Goal: Check status: Check status

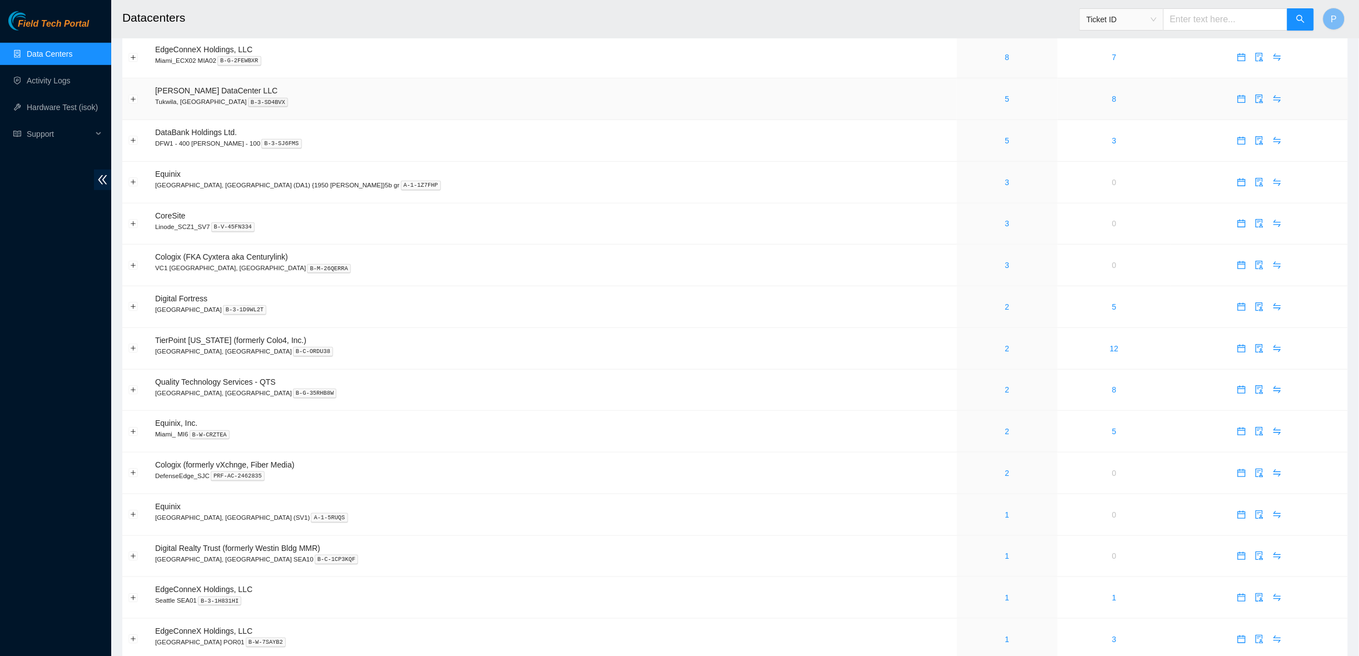
scroll to position [514, 0]
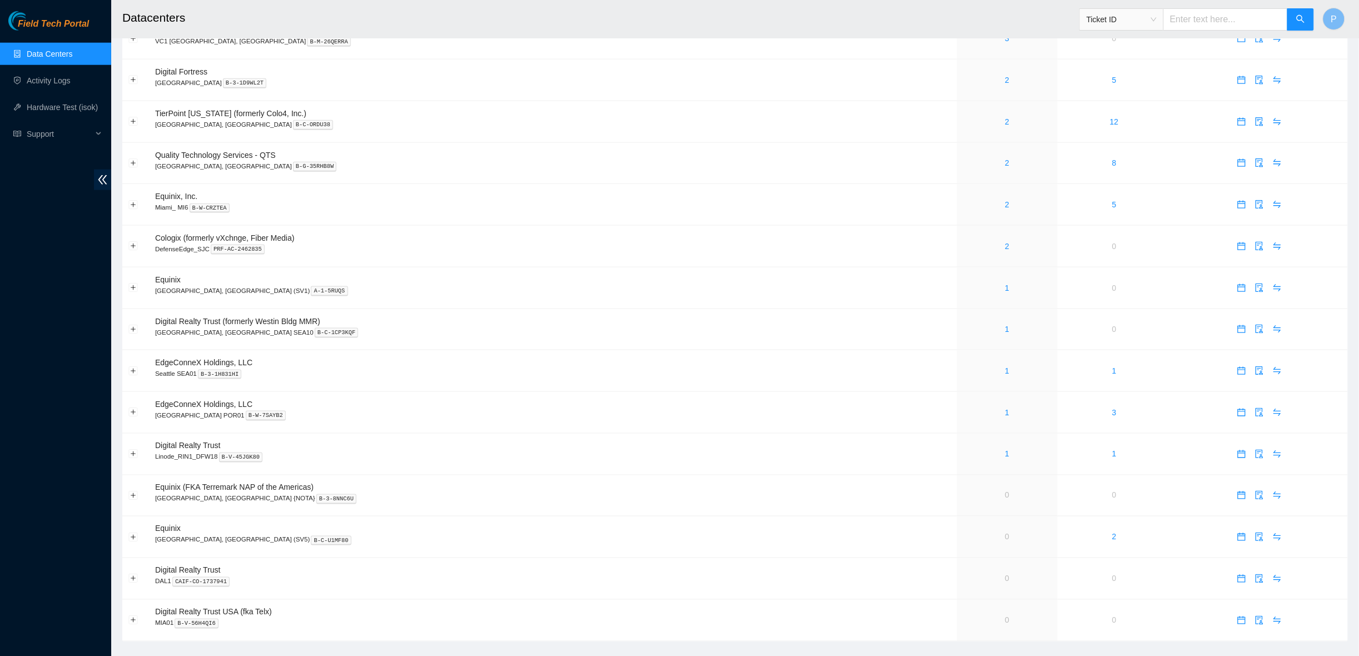
click at [1232, 17] on input "text" at bounding box center [1225, 19] width 125 height 22
paste input "B-V-5WX27TL"
type input "B-V-5WX27TL"
click at [1289, 22] on button "button" at bounding box center [1300, 19] width 27 height 22
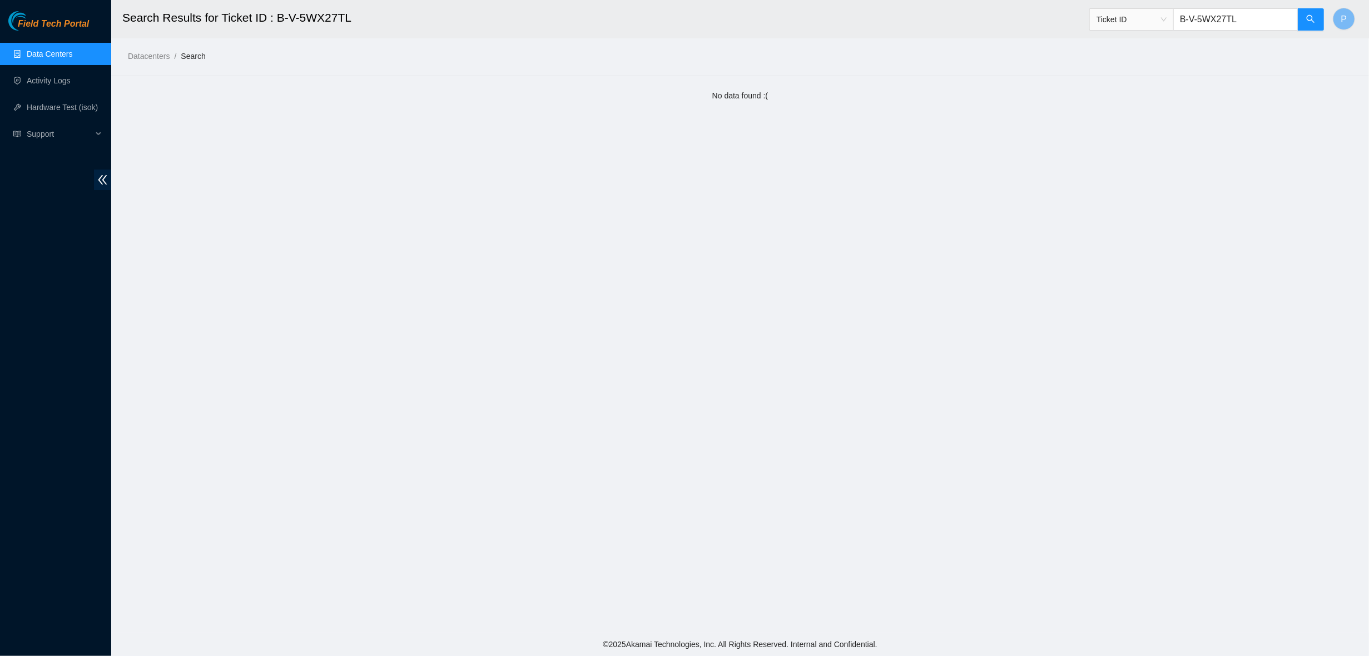
drag, startPoint x: 1251, startPoint y: 23, endPoint x: 1153, endPoint y: 18, distance: 98.0
click at [1153, 18] on span "Ticket ID B-V-5WX27TL" at bounding box center [1206, 19] width 235 height 22
click at [1316, 14] on button "button" at bounding box center [1310, 19] width 27 height 22
drag, startPoint x: 66, startPoint y: 49, endPoint x: 66, endPoint y: 61, distance: 11.1
click at [66, 49] on link "Data Centers" at bounding box center [50, 53] width 46 height 9
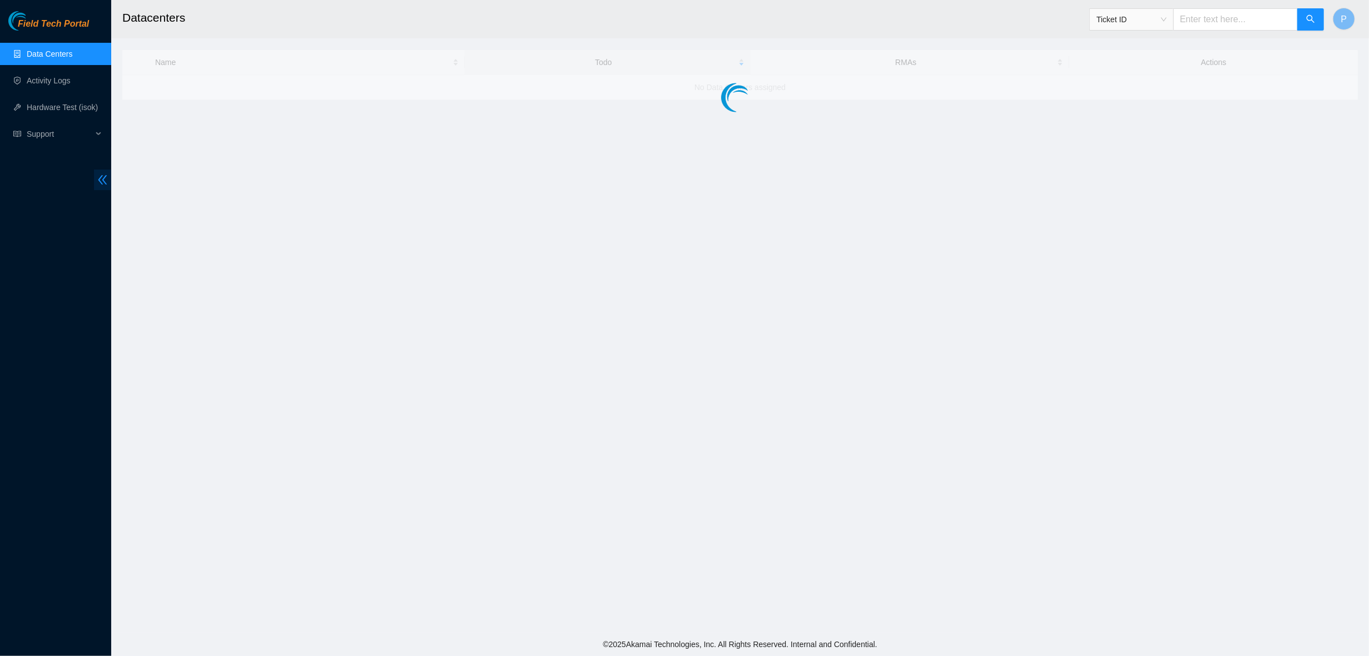
click at [105, 186] on span "double-left" at bounding box center [102, 180] width 17 height 21
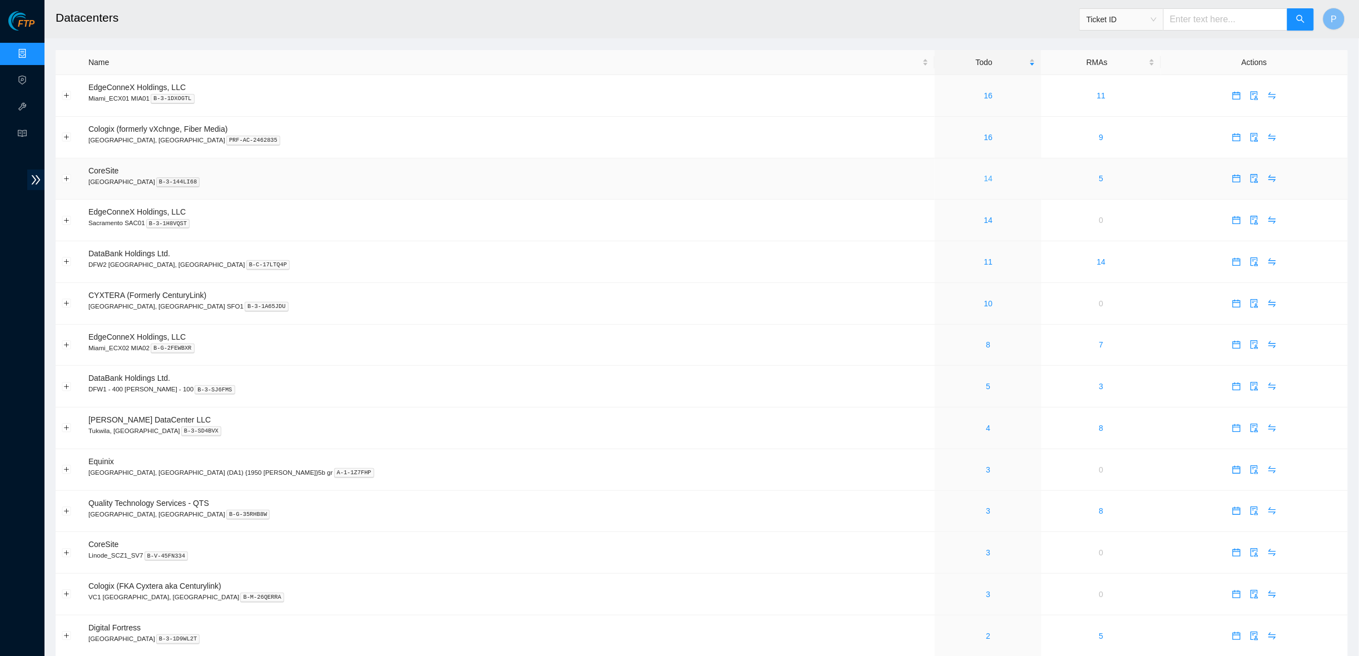
click at [984, 177] on link "14" at bounding box center [988, 178] width 9 height 9
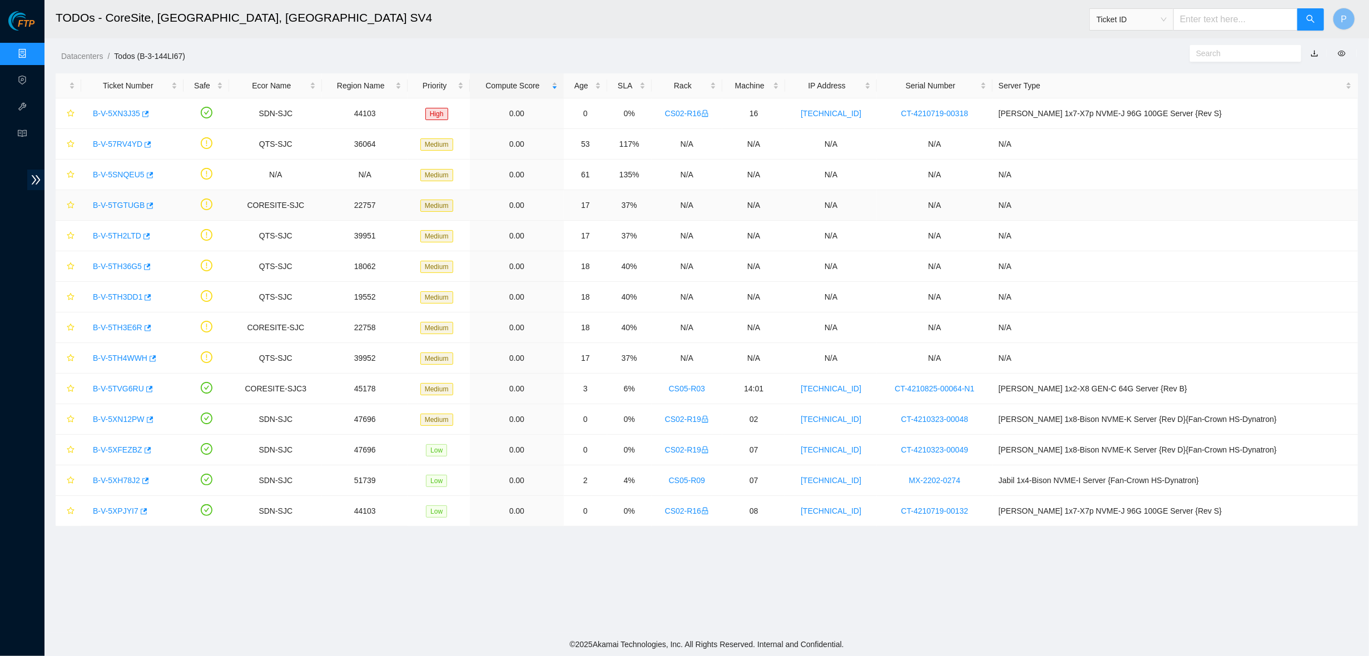
click at [111, 204] on link "B-V-5TGTUGB" at bounding box center [119, 205] width 52 height 9
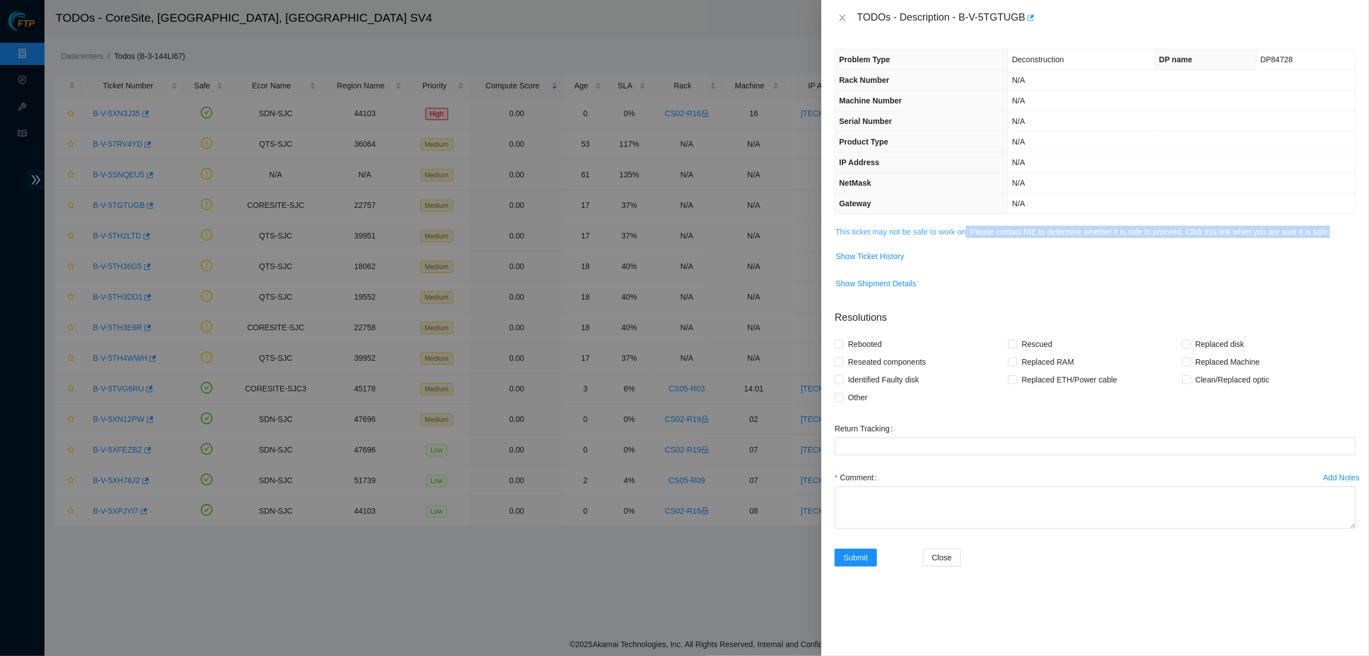
click at [972, 232] on span "This ticket may not be safe to work on. Please contact NIE to determine whether…" at bounding box center [1095, 232] width 520 height 12
click at [969, 221] on div "Problem Type Deconstruction DP name DP84728 Rack Number N/A Machine Number N/A …" at bounding box center [1095, 346] width 548 height 620
click at [970, 227] on link "This ticket may not be safe to work on. Please contact NIE to determine whether…" at bounding box center [1082, 231] width 494 height 9
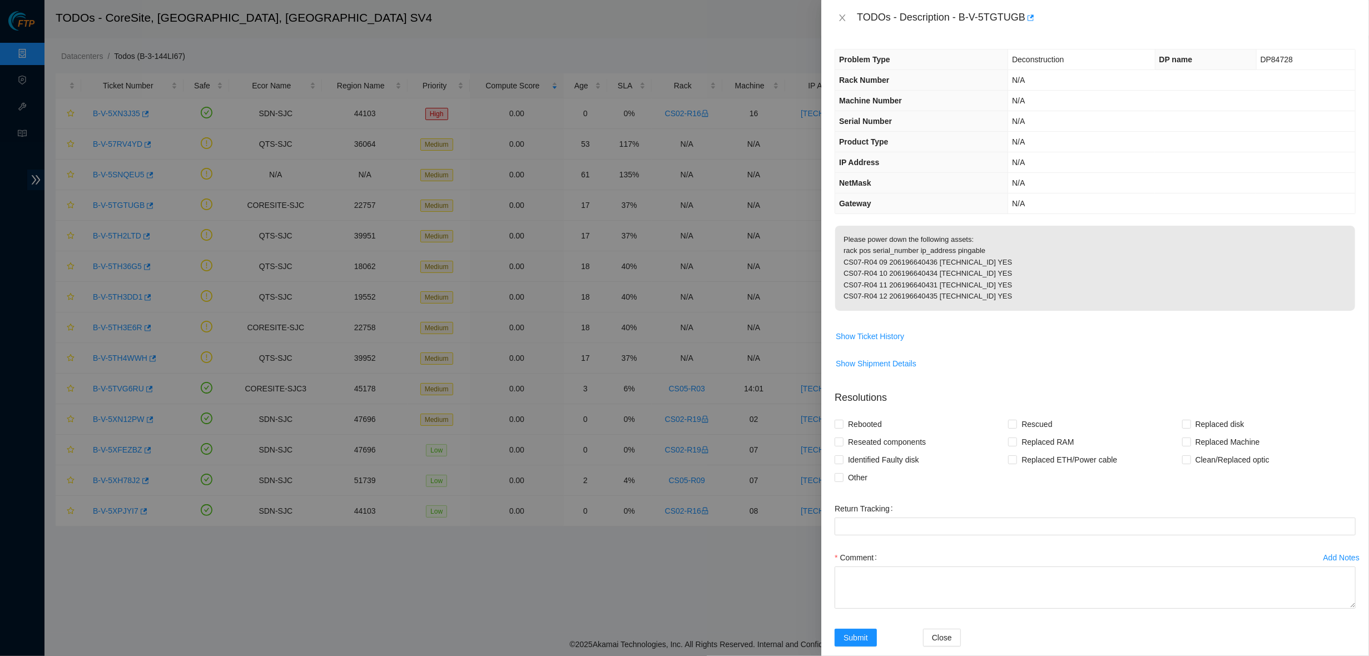
click at [860, 327] on td "Please power down the following assets: rack pos serial_number ip_address pinga…" at bounding box center [1095, 276] width 521 height 102
click at [865, 339] on span "Show Ticket History" at bounding box center [870, 336] width 68 height 12
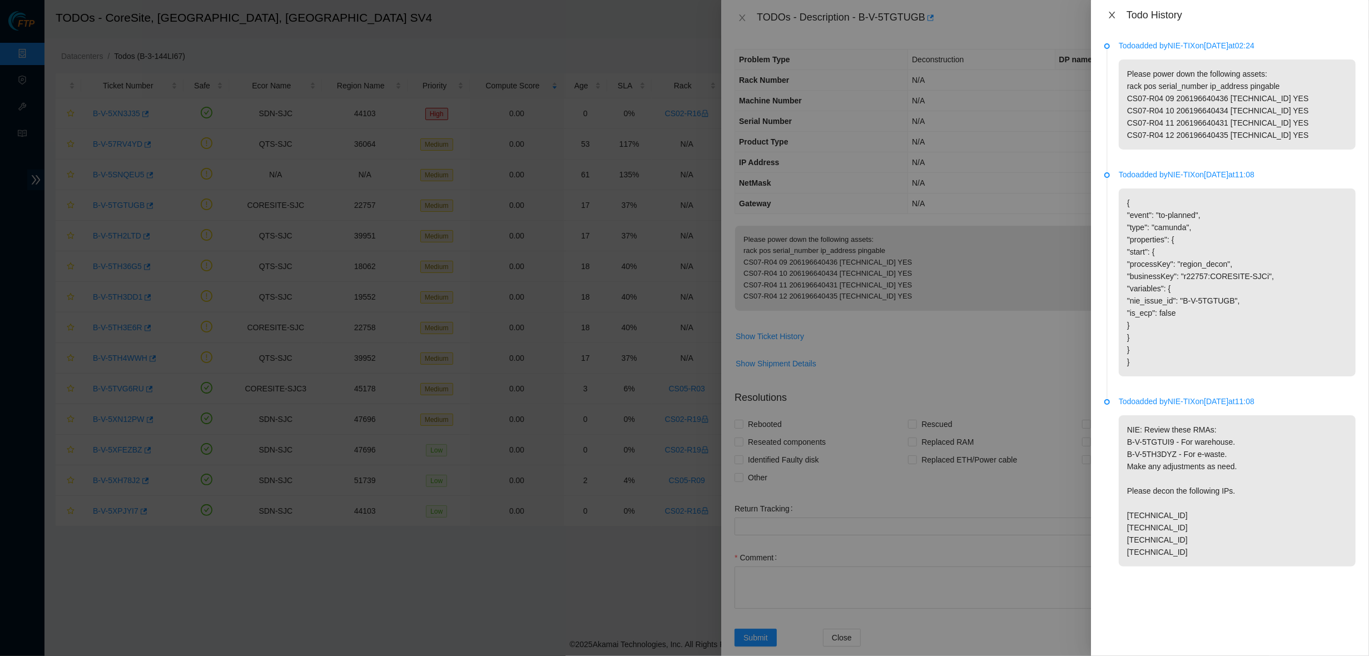
click at [1113, 16] on icon "close" at bounding box center [1112, 15] width 9 height 9
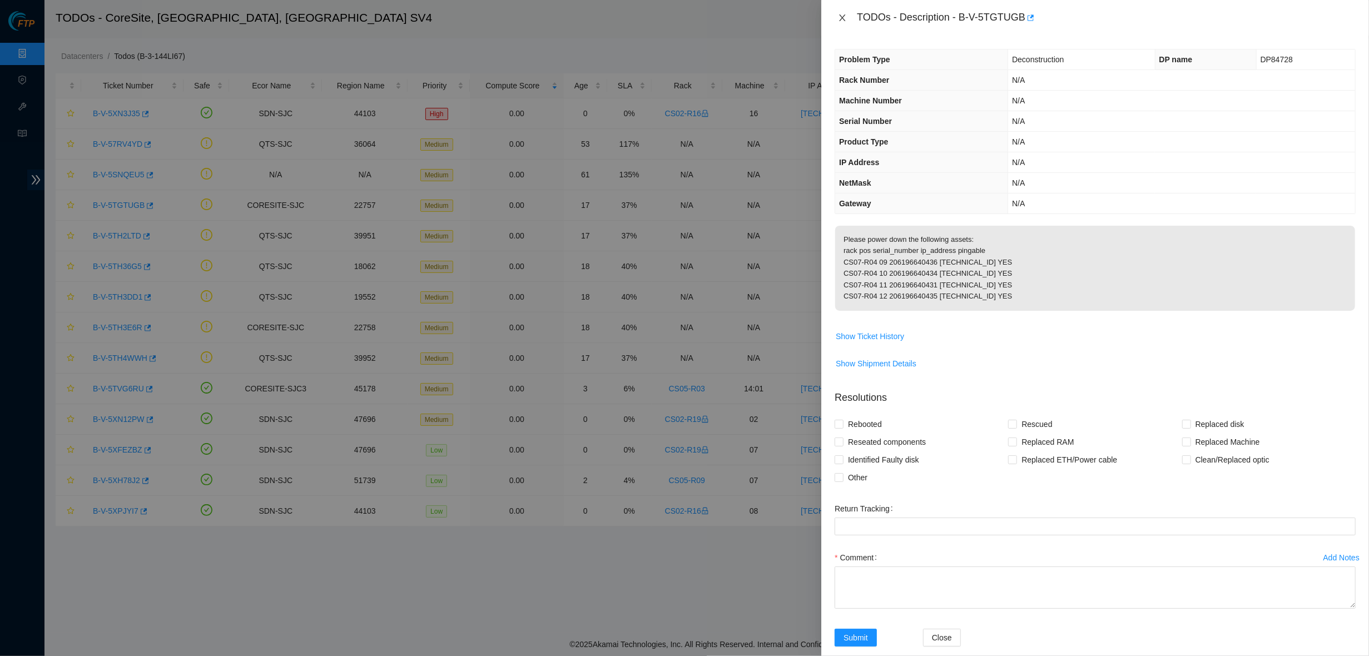
click at [841, 16] on icon "close" at bounding box center [843, 17] width 6 height 7
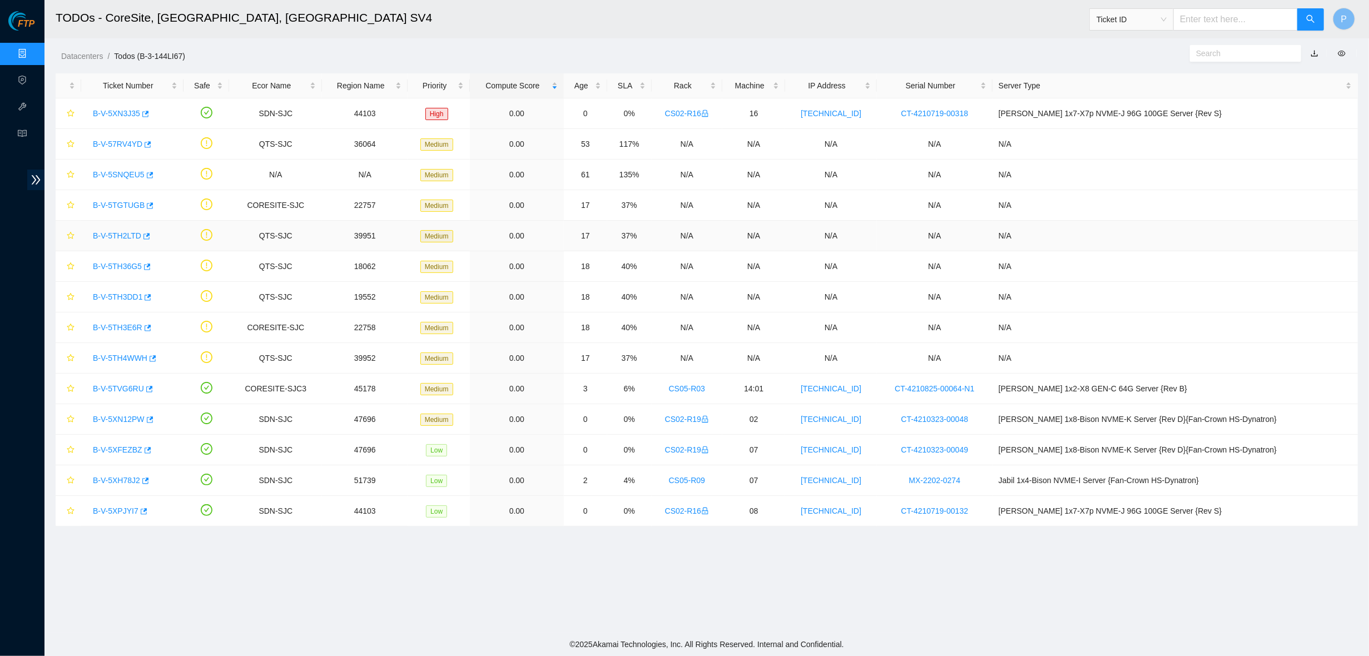
click at [118, 232] on link "B-V-5TH2LTD" at bounding box center [117, 235] width 48 height 9
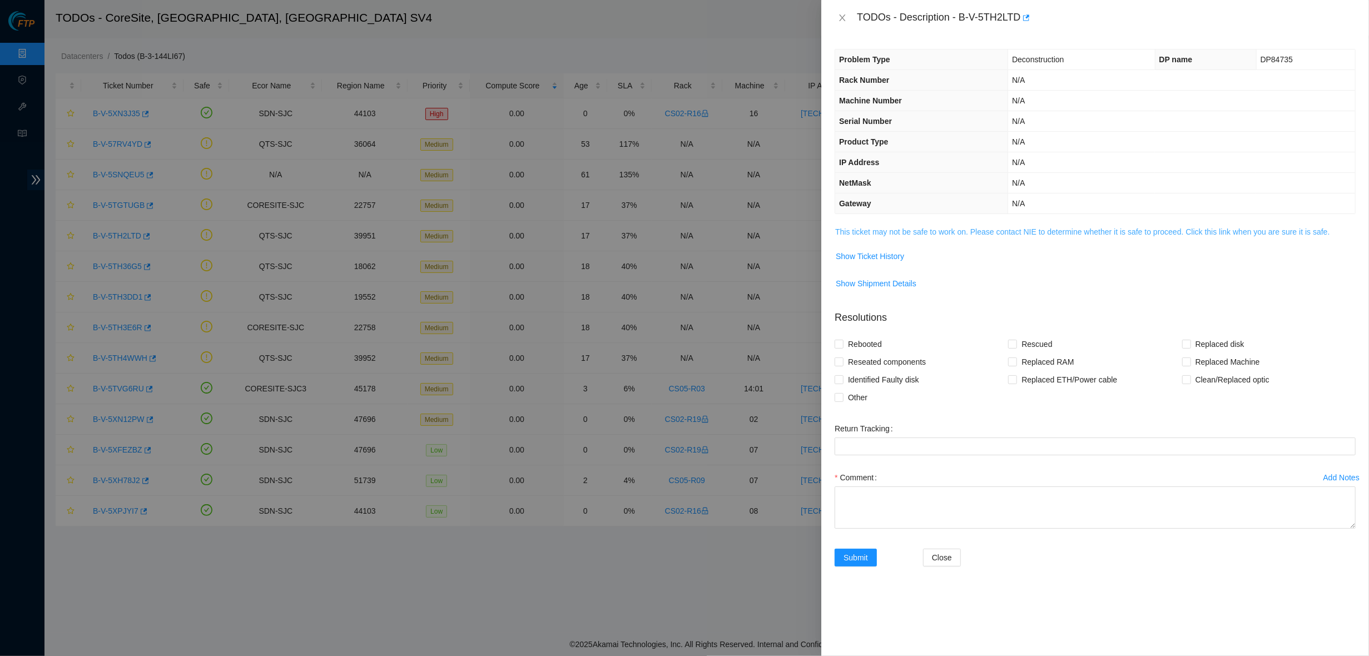
click at [888, 232] on link "This ticket may not be safe to work on. Please contact NIE to determine whether…" at bounding box center [1082, 231] width 494 height 9
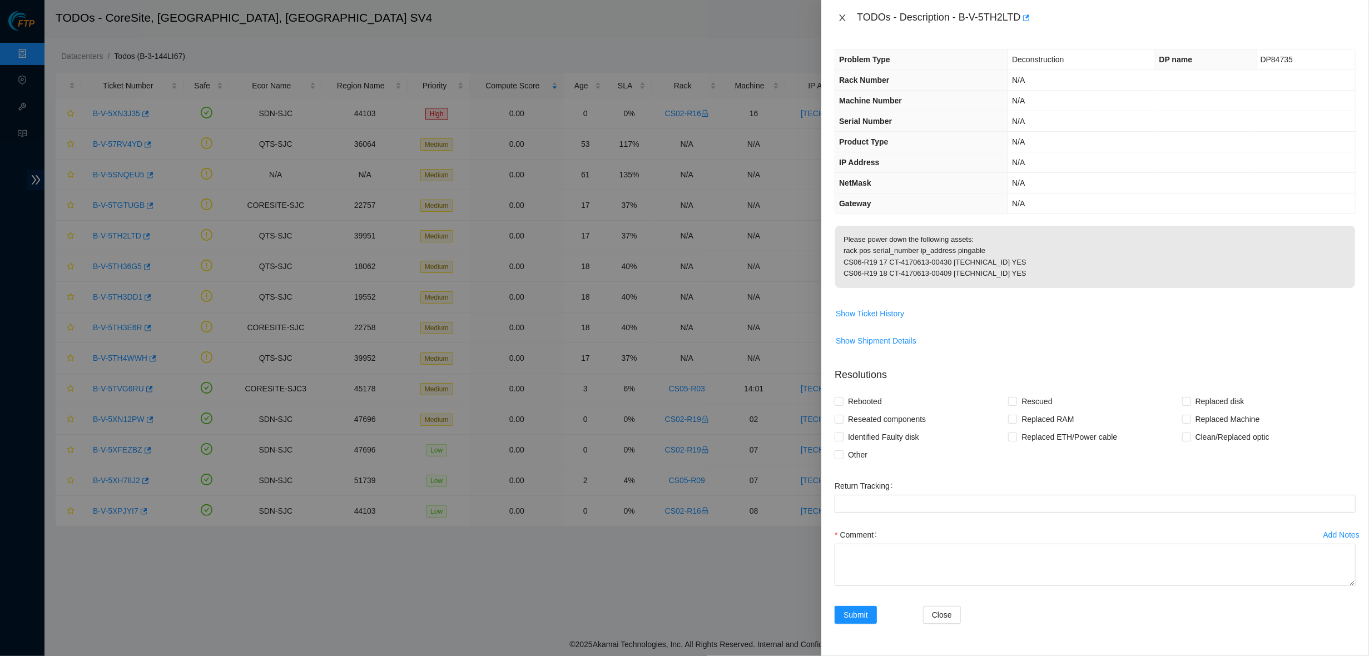
click at [836, 18] on button "Close" at bounding box center [843, 18] width 16 height 11
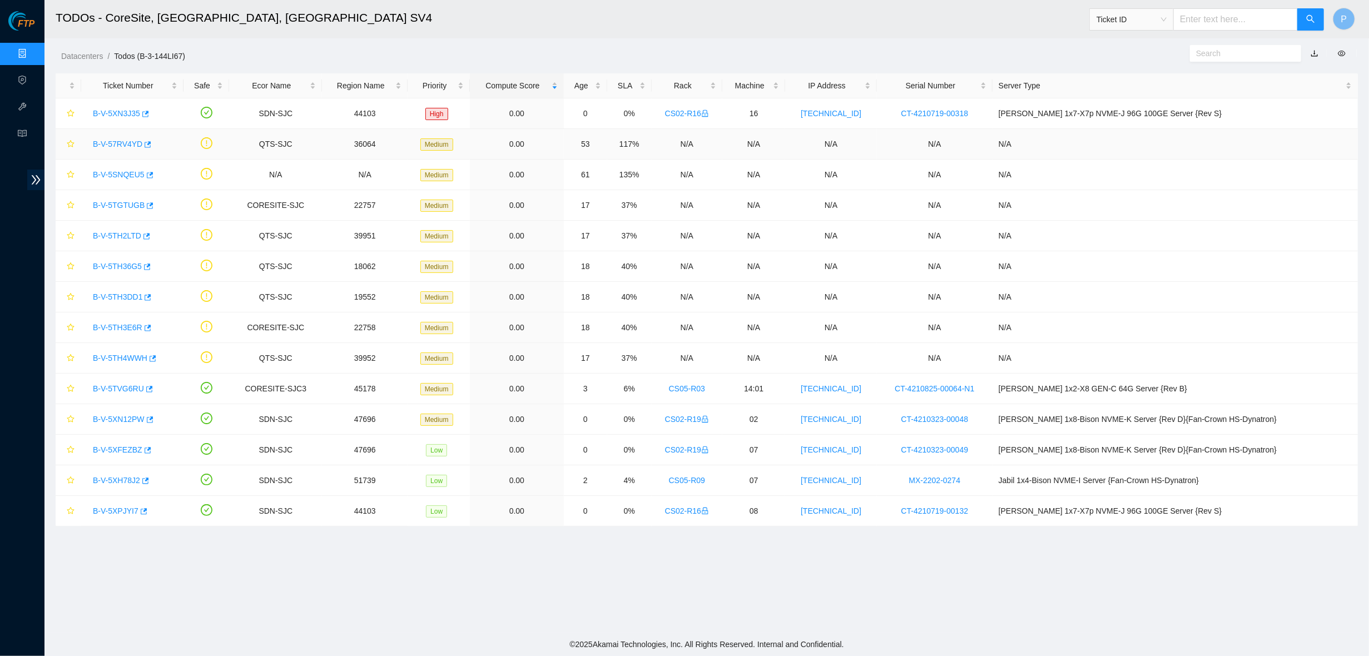
click at [110, 149] on div "B-V-57RV4YD" at bounding box center [132, 144] width 90 height 18
click at [110, 144] on link "B-V-57RV4YD" at bounding box center [117, 144] width 49 height 9
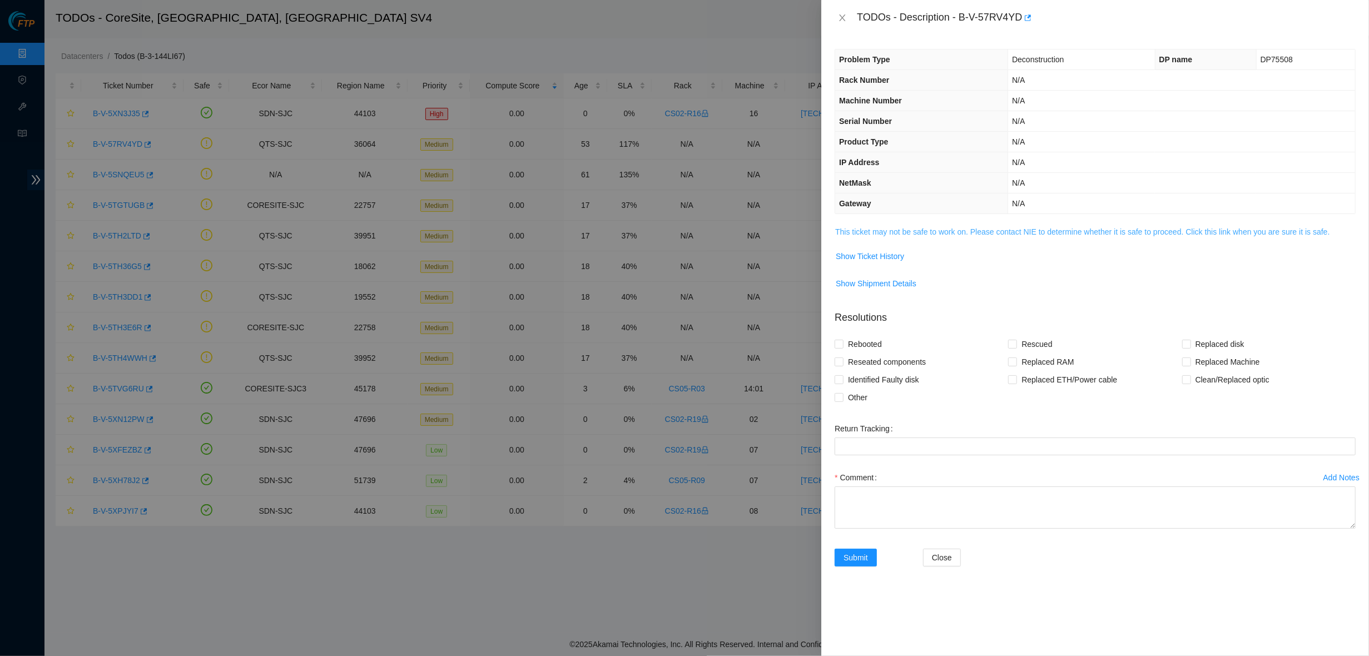
click at [857, 232] on link "This ticket may not be safe to work on. Please contact NIE to determine whether…" at bounding box center [1082, 231] width 494 height 9
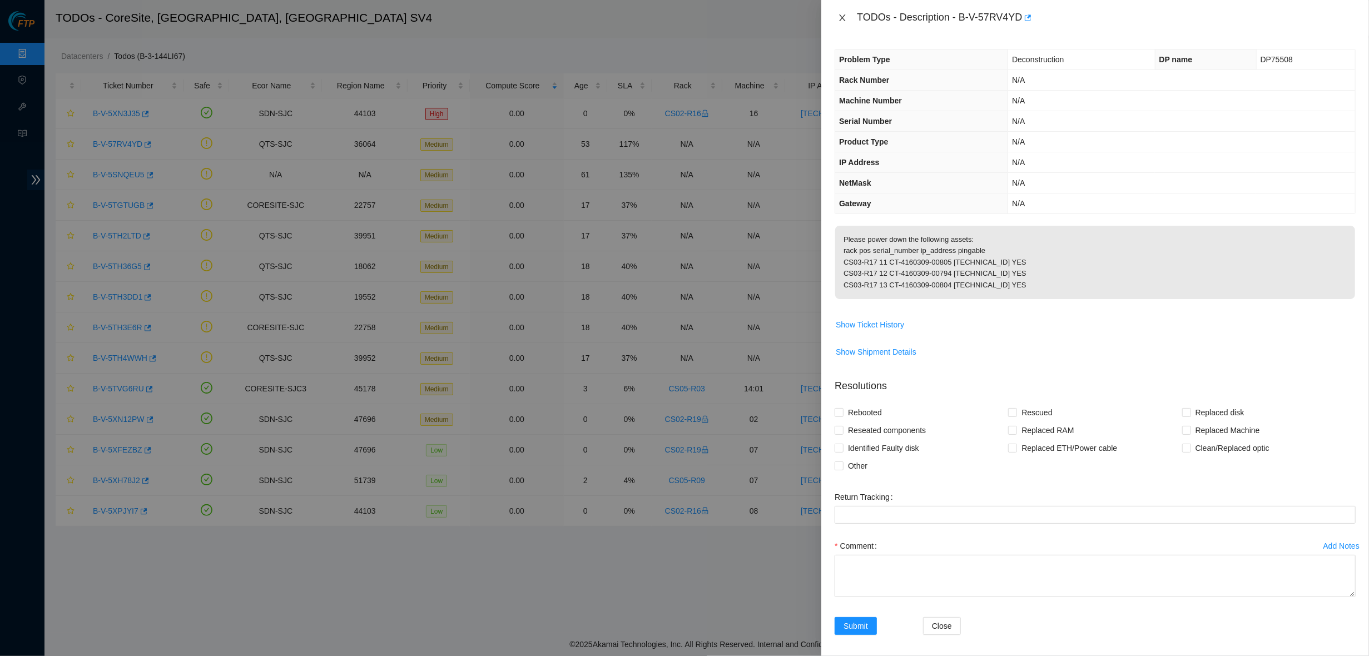
click at [848, 16] on button "Close" at bounding box center [843, 18] width 16 height 11
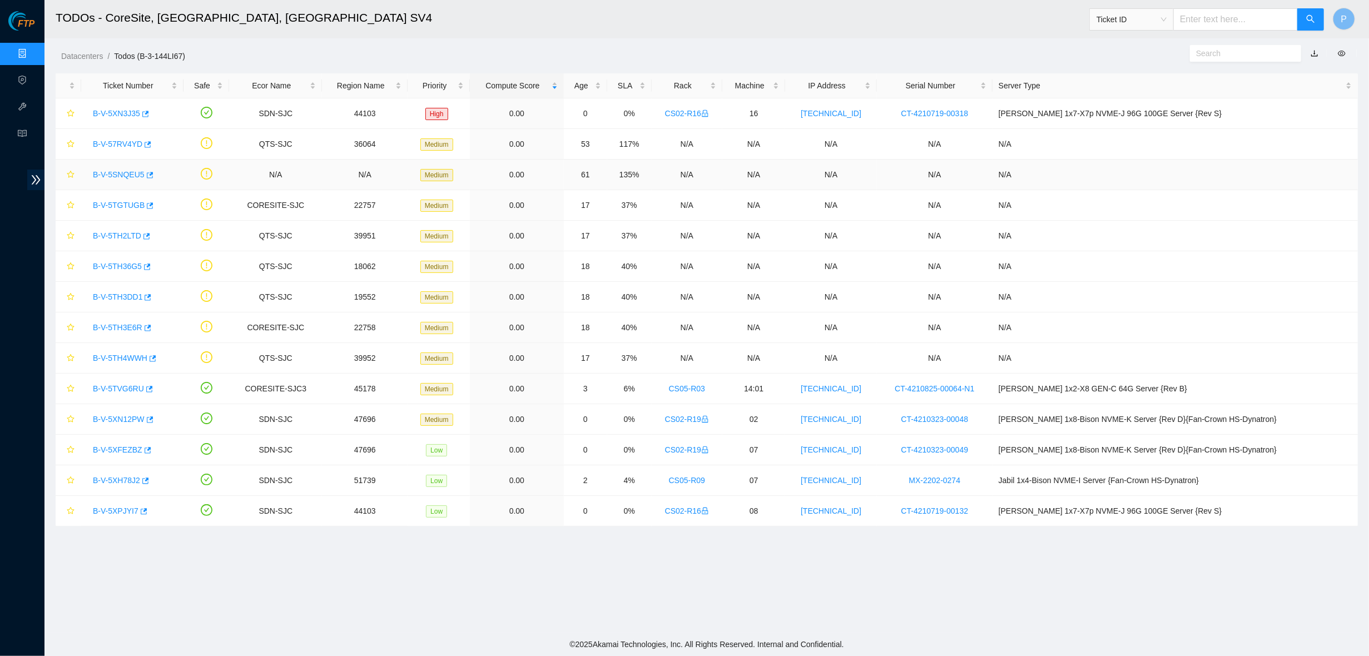
click at [120, 175] on link "B-V-5SNQEU5" at bounding box center [119, 174] width 52 height 9
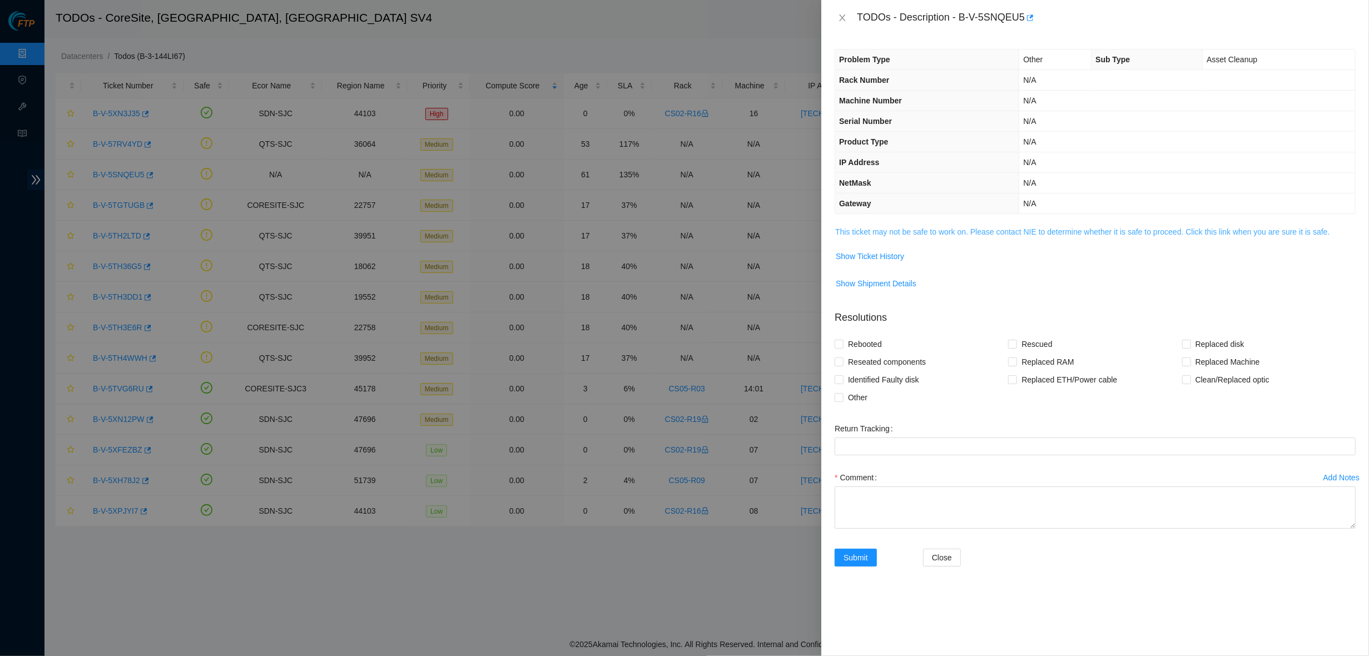
click at [905, 227] on link "This ticket may not be safe to work on. Please contact NIE to determine whether…" at bounding box center [1082, 231] width 494 height 9
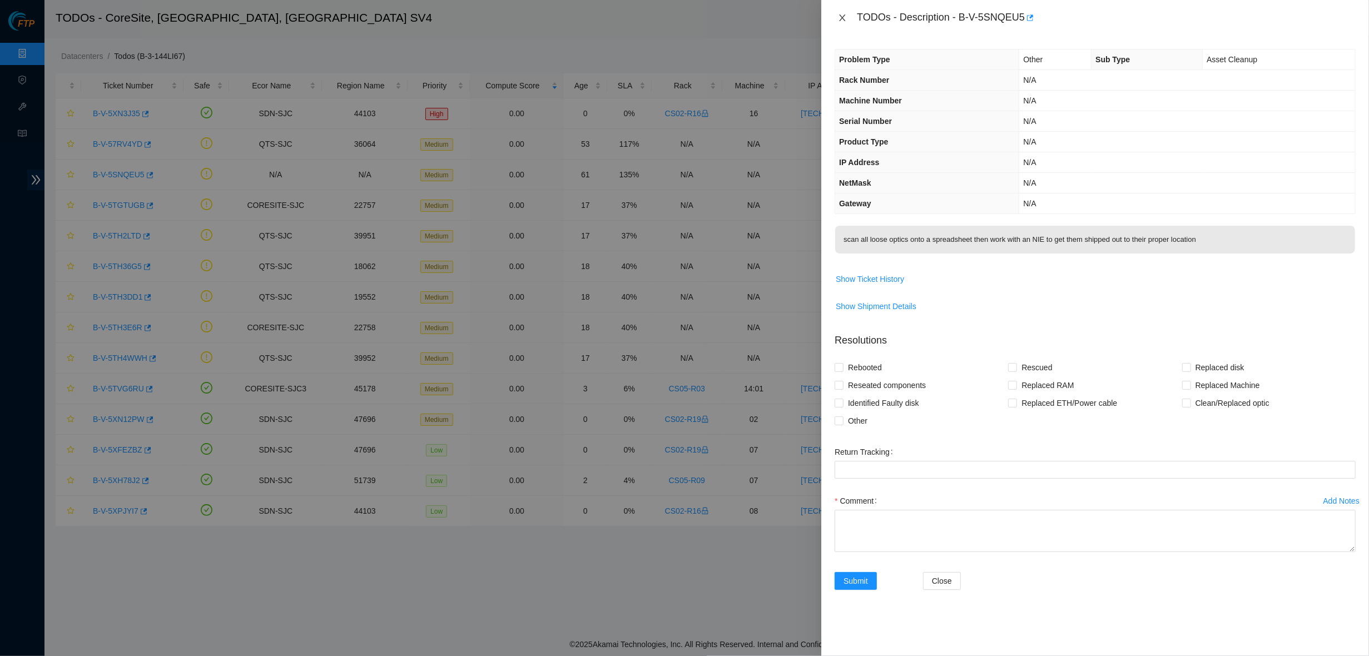
click at [847, 13] on button "Close" at bounding box center [843, 18] width 16 height 11
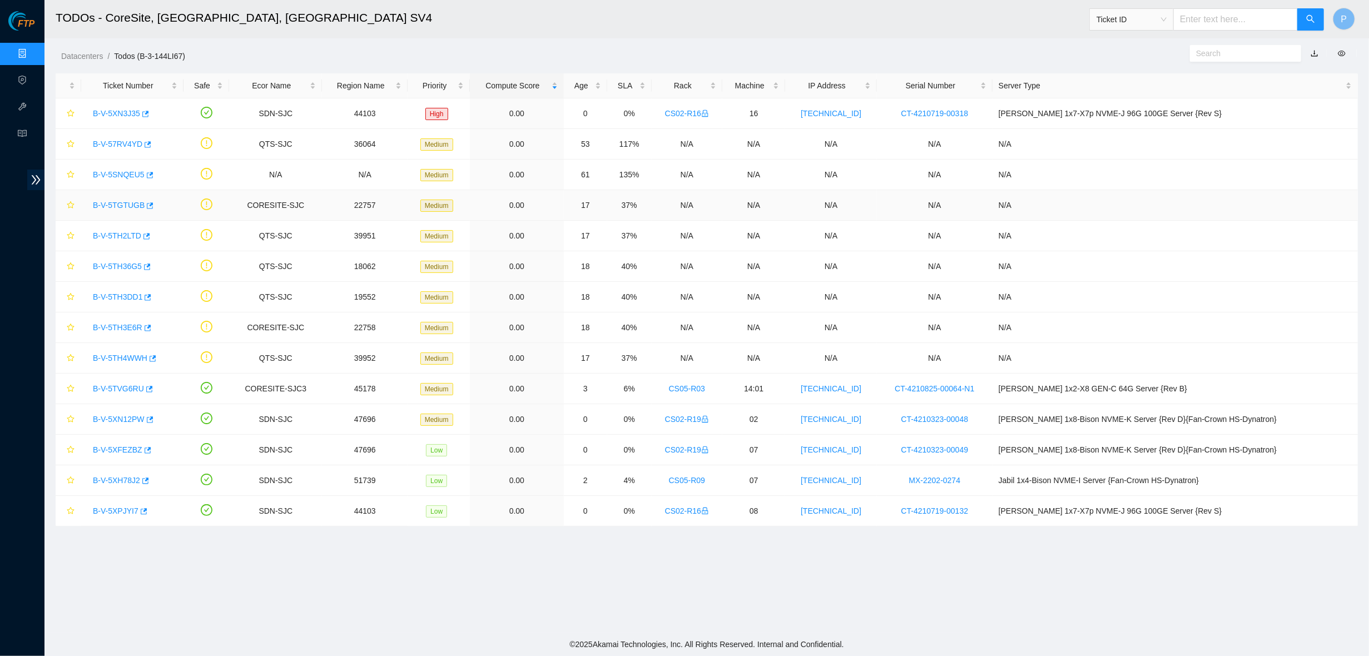
click at [124, 202] on link "B-V-5TGTUGB" at bounding box center [119, 205] width 52 height 9
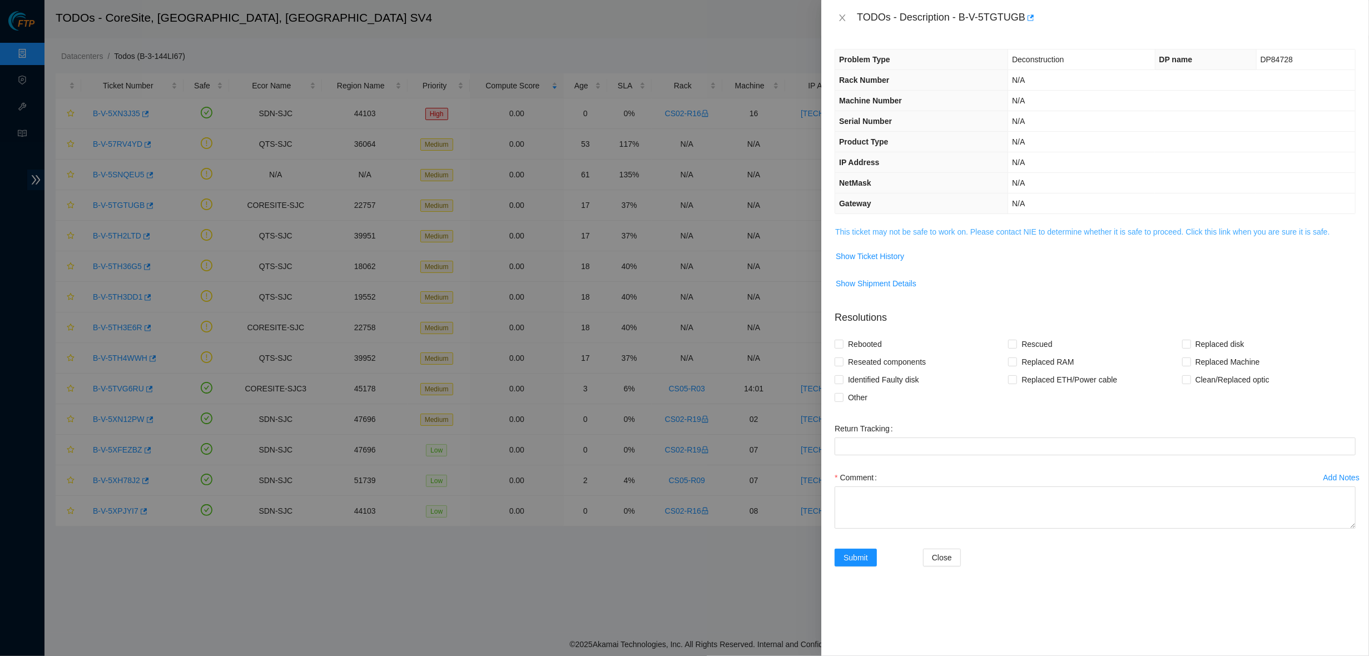
click at [957, 227] on link "This ticket may not be safe to work on. Please contact NIE to determine whether…" at bounding box center [1082, 231] width 494 height 9
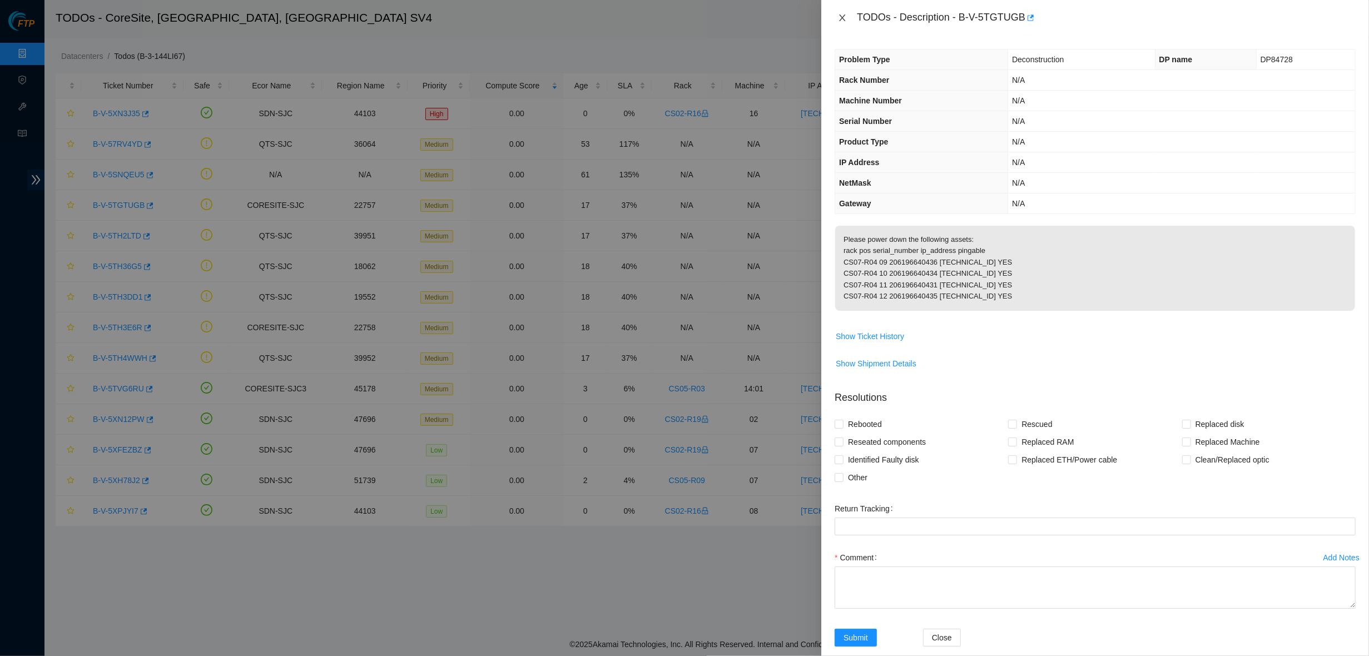
click at [835, 13] on button "Close" at bounding box center [843, 18] width 16 height 11
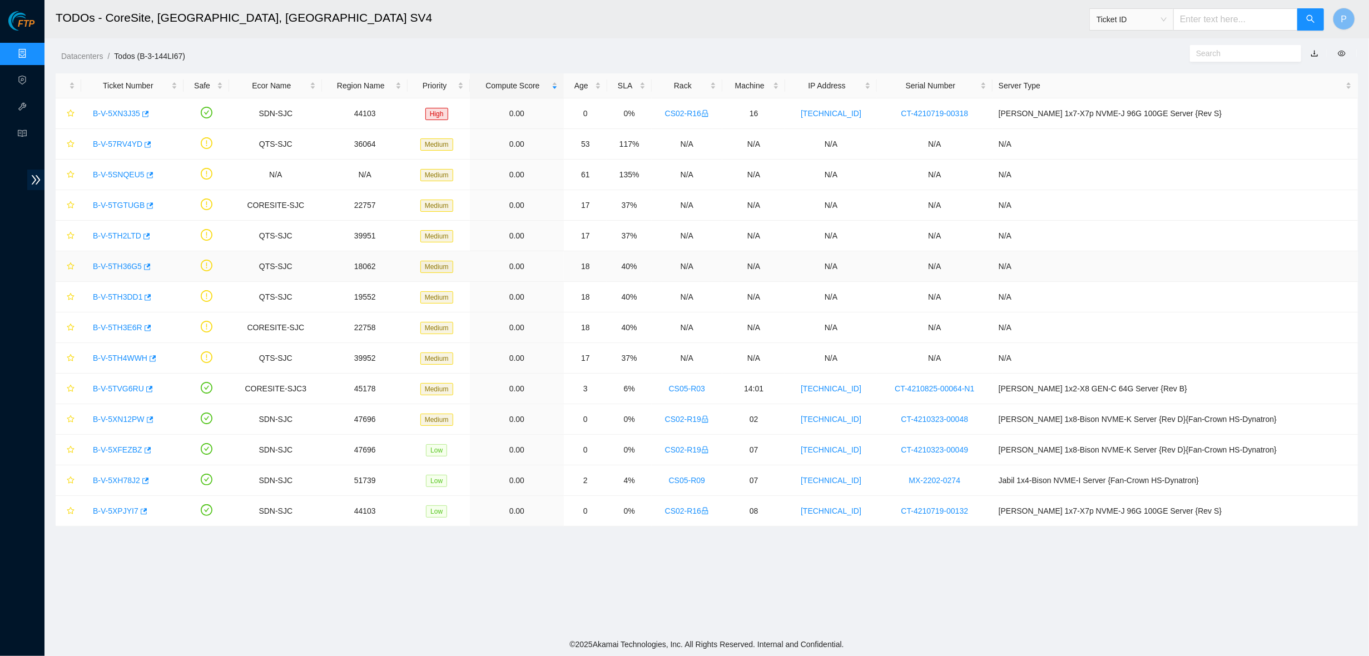
click at [132, 271] on div "B-V-5TH36G5" at bounding box center [132, 266] width 90 height 18
click at [128, 262] on link "B-V-5TH36G5" at bounding box center [117, 266] width 49 height 9
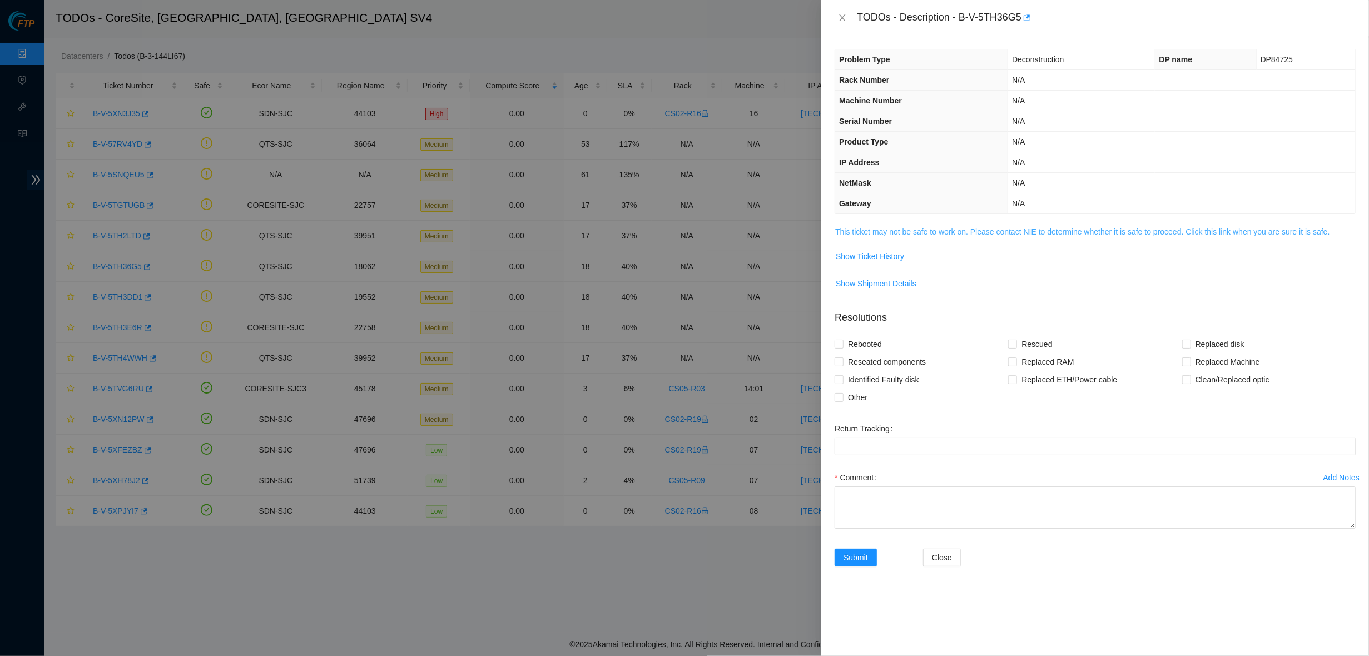
click at [903, 229] on link "This ticket may not be safe to work on. Please contact NIE to determine whether…" at bounding box center [1082, 231] width 494 height 9
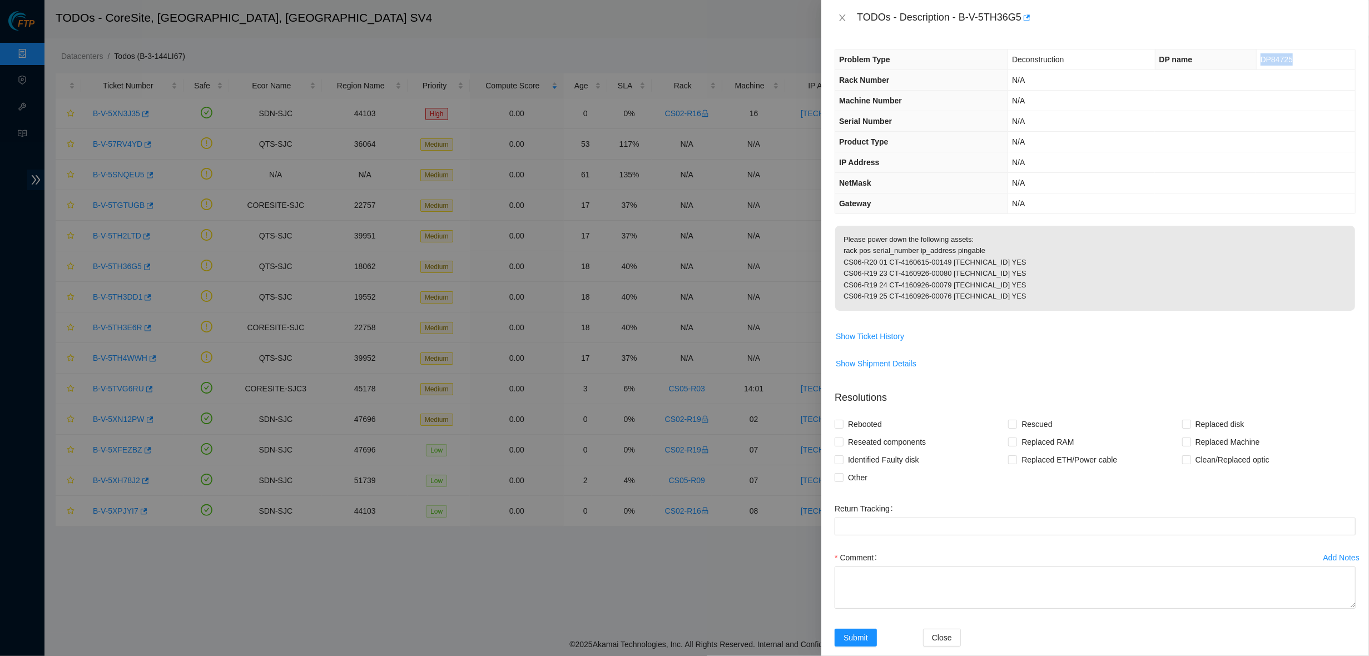
drag, startPoint x: 1302, startPoint y: 58, endPoint x: 1251, endPoint y: 58, distance: 51.2
click at [1256, 58] on td "DP84725" at bounding box center [1305, 59] width 99 height 21
copy span "DP84725"
click at [470, 102] on div at bounding box center [684, 328] width 1369 height 656
click at [863, 337] on span "Show Ticket History" at bounding box center [870, 336] width 68 height 12
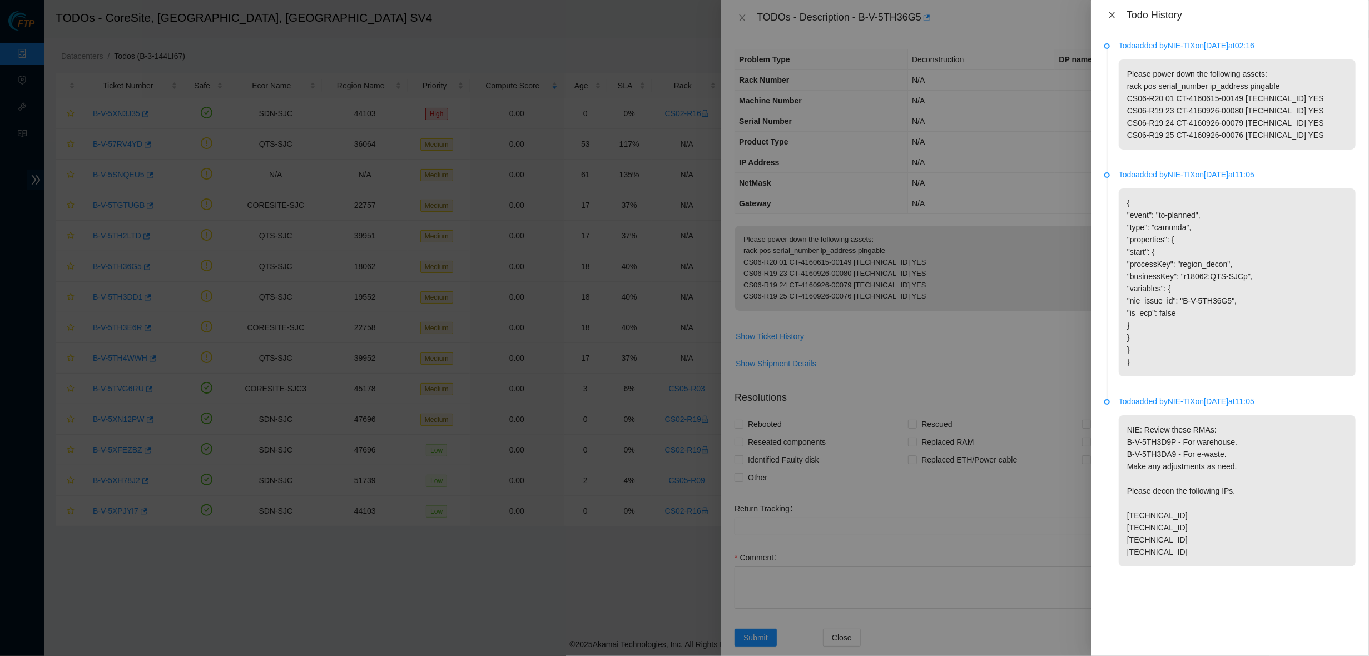
click at [1113, 11] on icon "close" at bounding box center [1112, 15] width 9 height 9
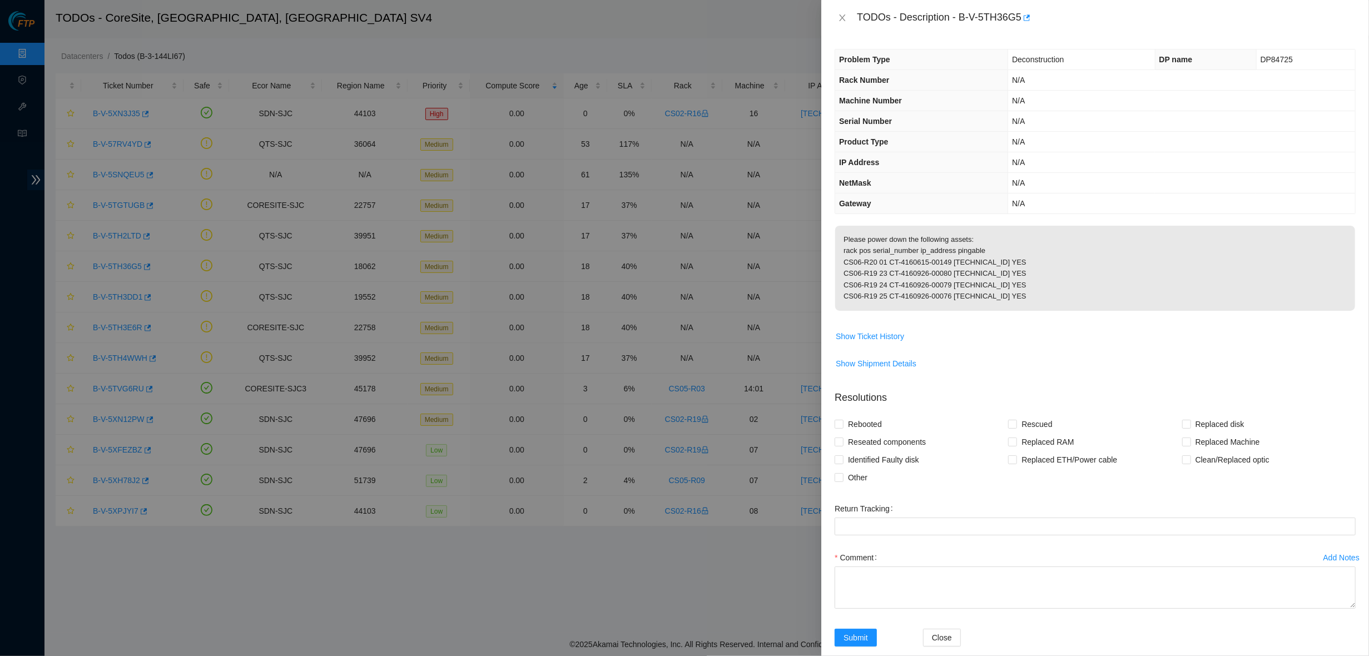
click at [1020, 19] on div "TODOs - Description - B-V-5TH36G5" at bounding box center [1106, 18] width 499 height 18
drag, startPoint x: 964, startPoint y: 13, endPoint x: 1029, endPoint y: 13, distance: 65.1
click at [1029, 13] on div "TODOs - Description - B-V-5TH36G5" at bounding box center [1106, 18] width 499 height 18
copy div "B-V-5TH36G5"
click at [965, 236] on p "Please power down the following assets: rack pos serial_number ip_address pinga…" at bounding box center [1095, 268] width 520 height 85
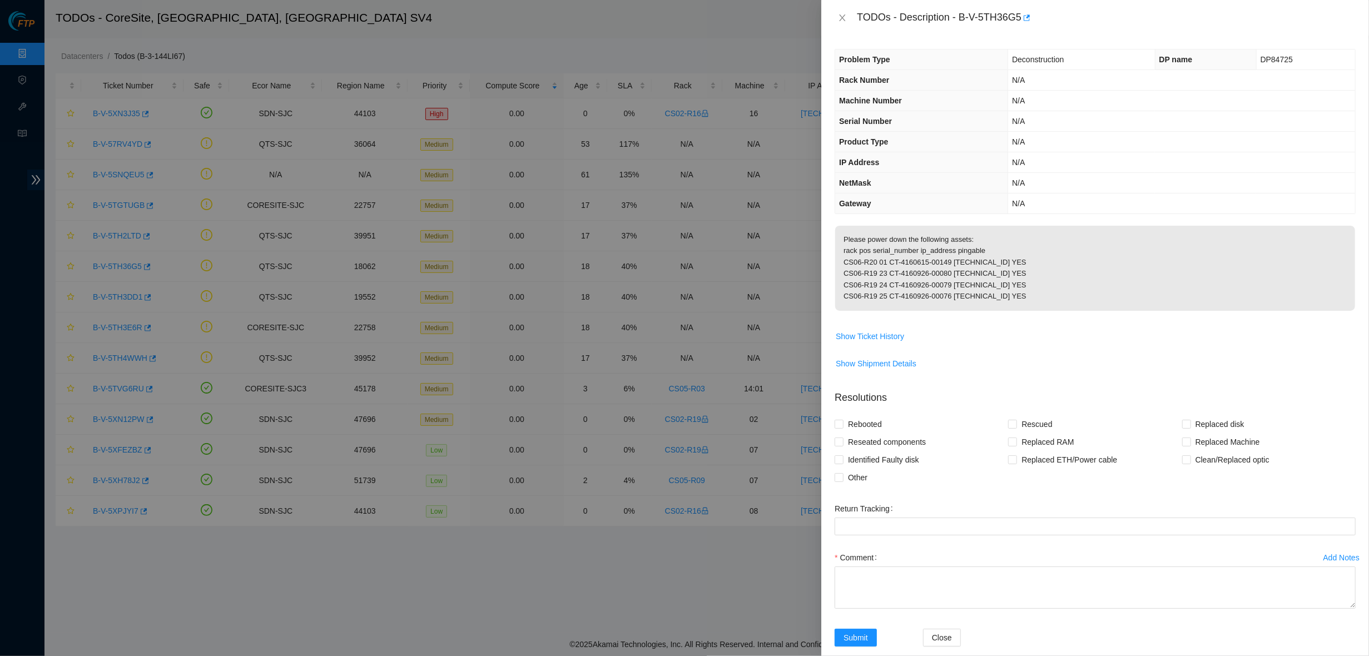
click at [1046, 288] on p "Please power down the following assets: rack pos serial_number ip_address pinga…" at bounding box center [1095, 268] width 520 height 85
click at [838, 19] on icon "close" at bounding box center [842, 17] width 9 height 9
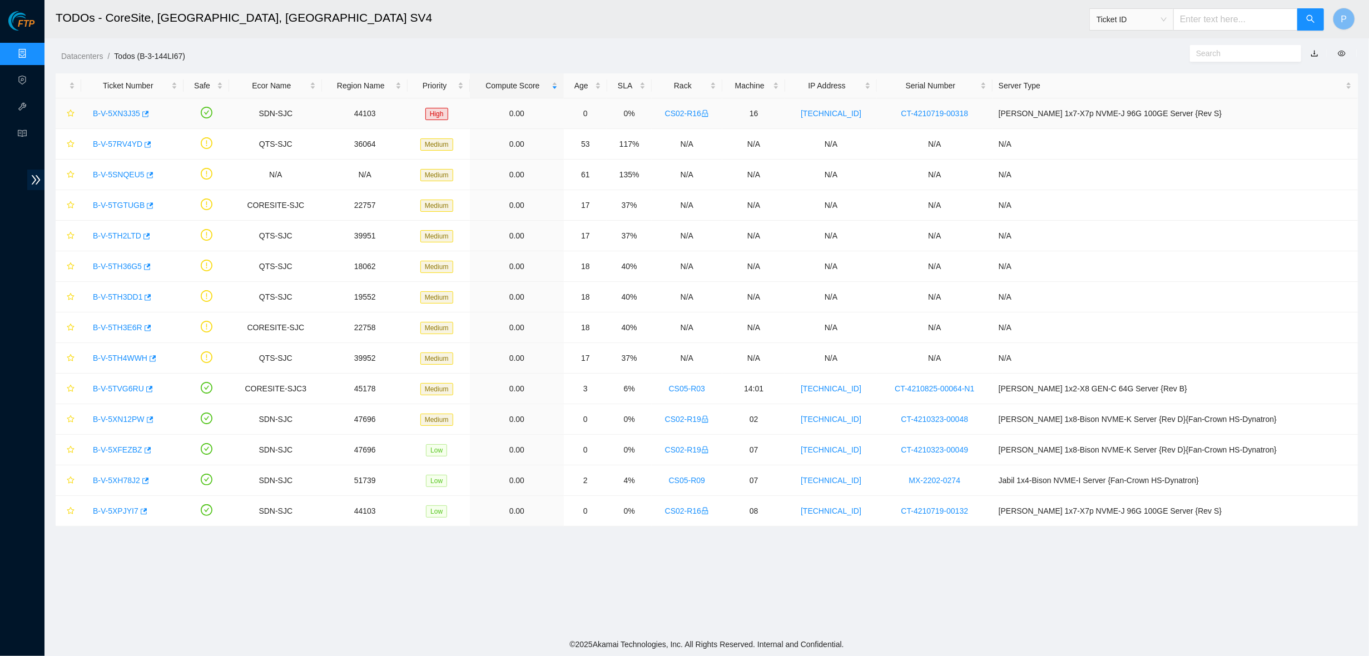
click at [125, 112] on link "B-V-5XN3J35" at bounding box center [116, 113] width 47 height 9
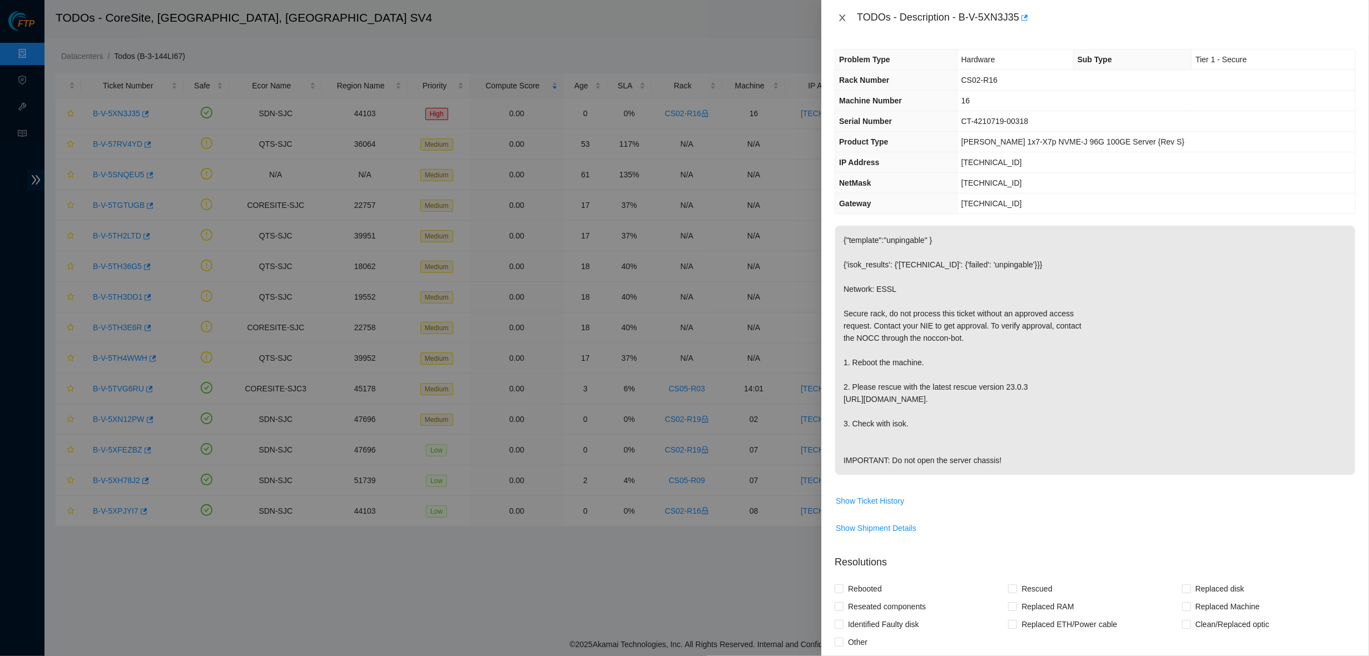
click at [845, 19] on icon "close" at bounding box center [842, 17] width 9 height 9
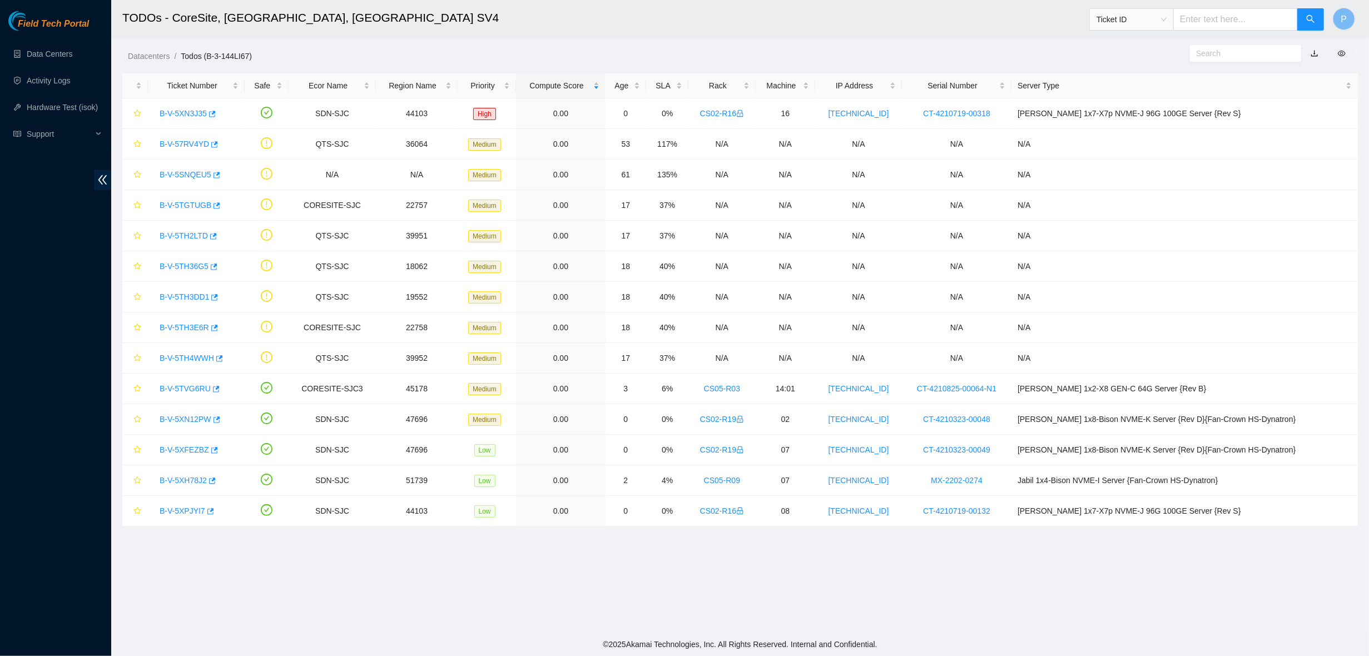
click at [1205, 30] on input "text" at bounding box center [1235, 19] width 125 height 22
paste input "B-W-15R7DRJ"
type input "B-W-15R7DRJ"
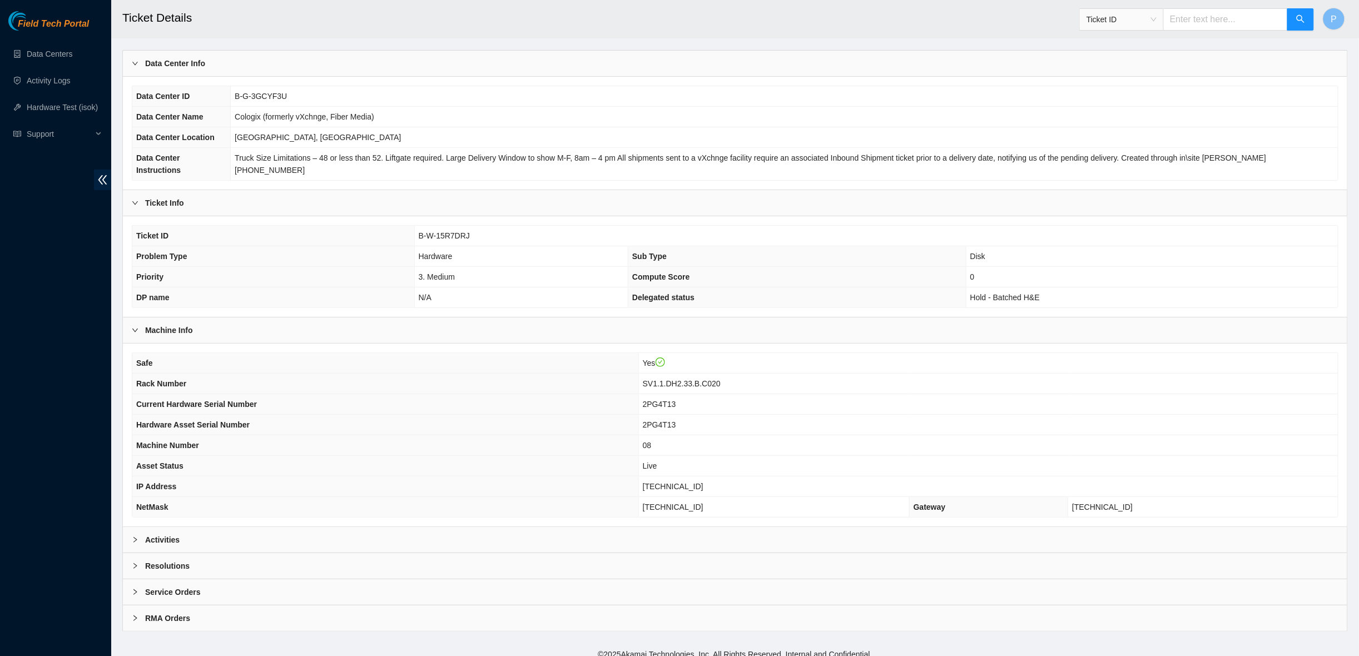
click at [422, 529] on div "Activities" at bounding box center [735, 540] width 1224 height 26
